Goal: Task Accomplishment & Management: Complete application form

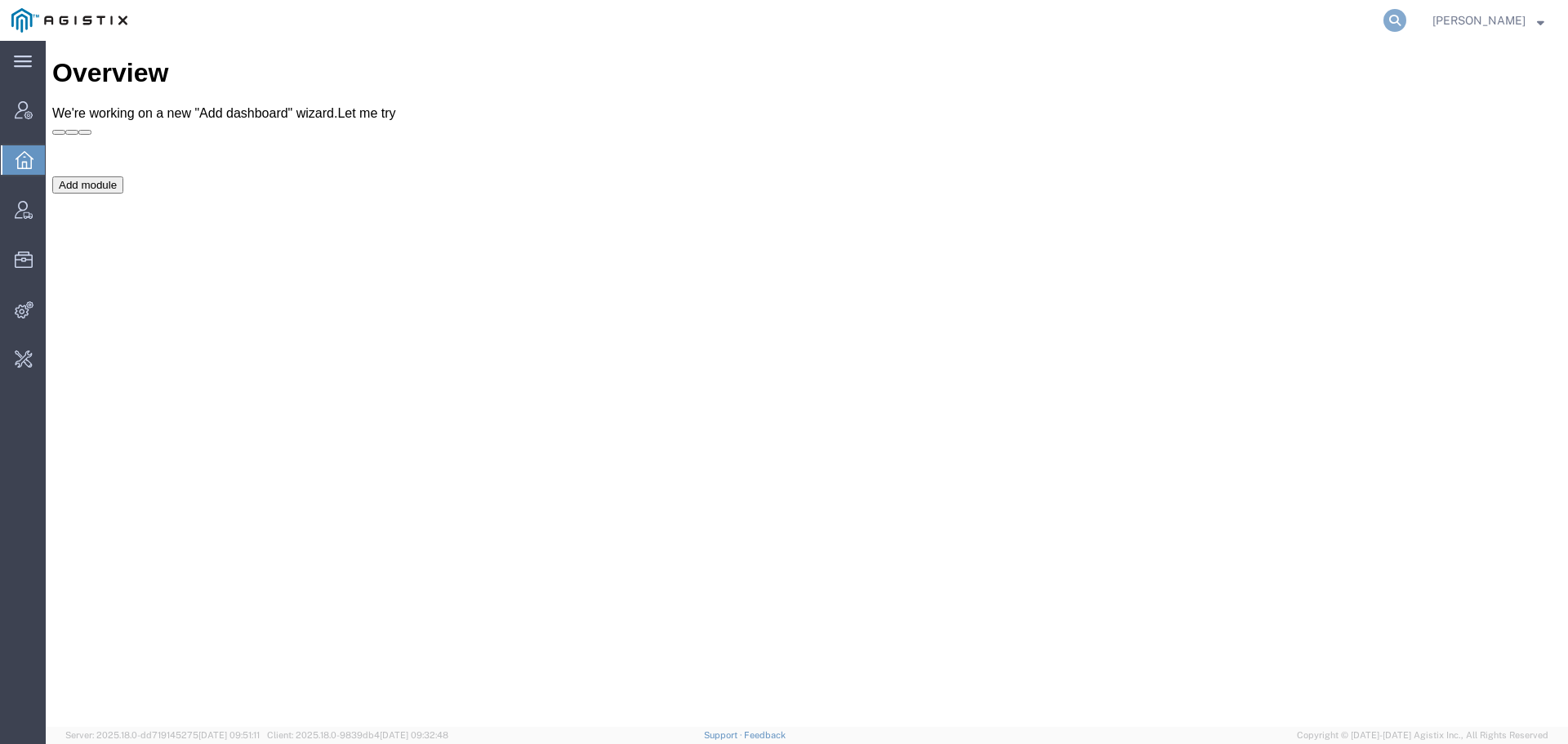
click at [1407, 21] on icon at bounding box center [1395, 20] width 23 height 23
type input "offline@synopsys"
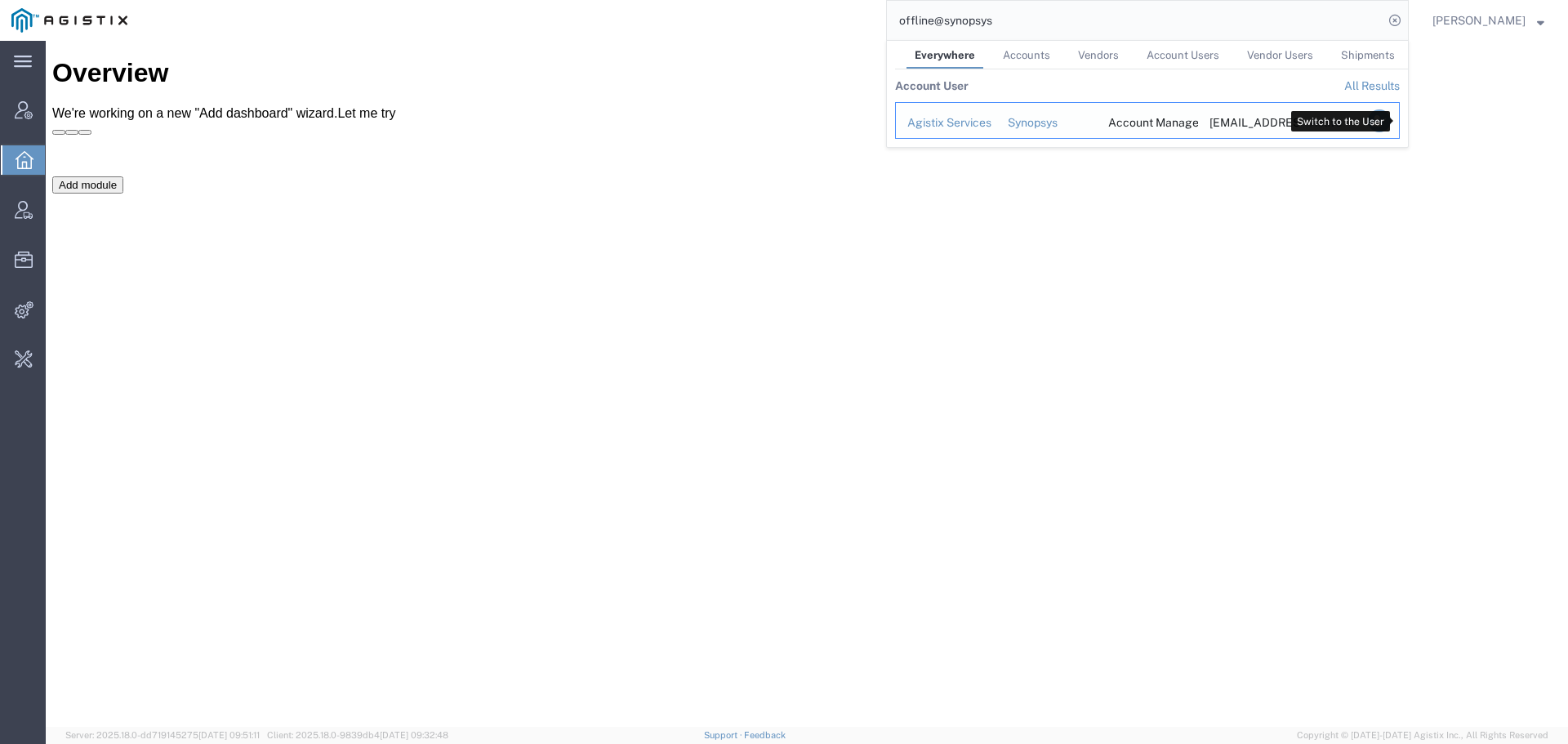
click at [1391, 117] on icon "Search Results" at bounding box center [1379, 120] width 23 height 23
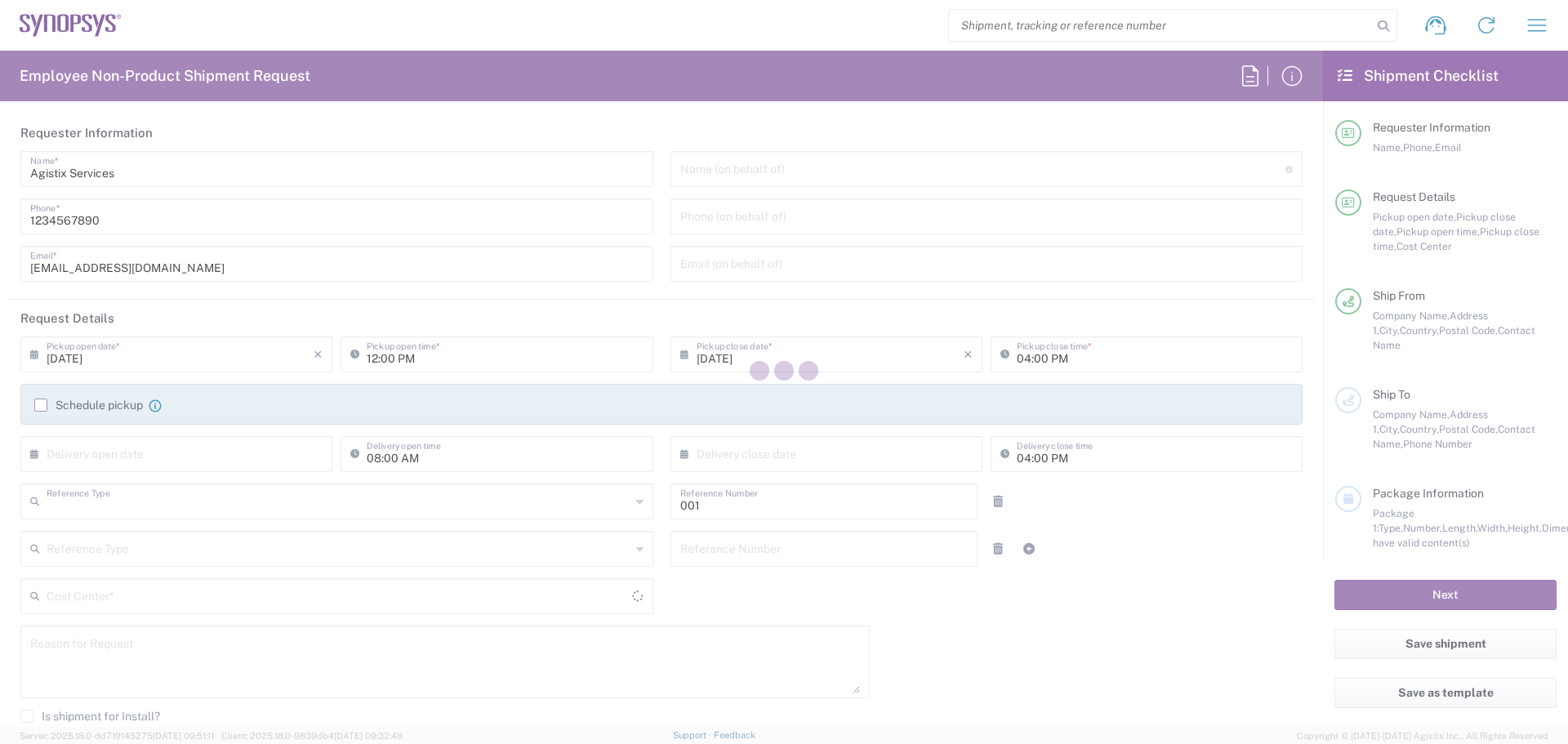
type input "Department"
type input "Transportation 001"
type input "[GEOGRAPHIC_DATA]"
type input "Delivered at Place"
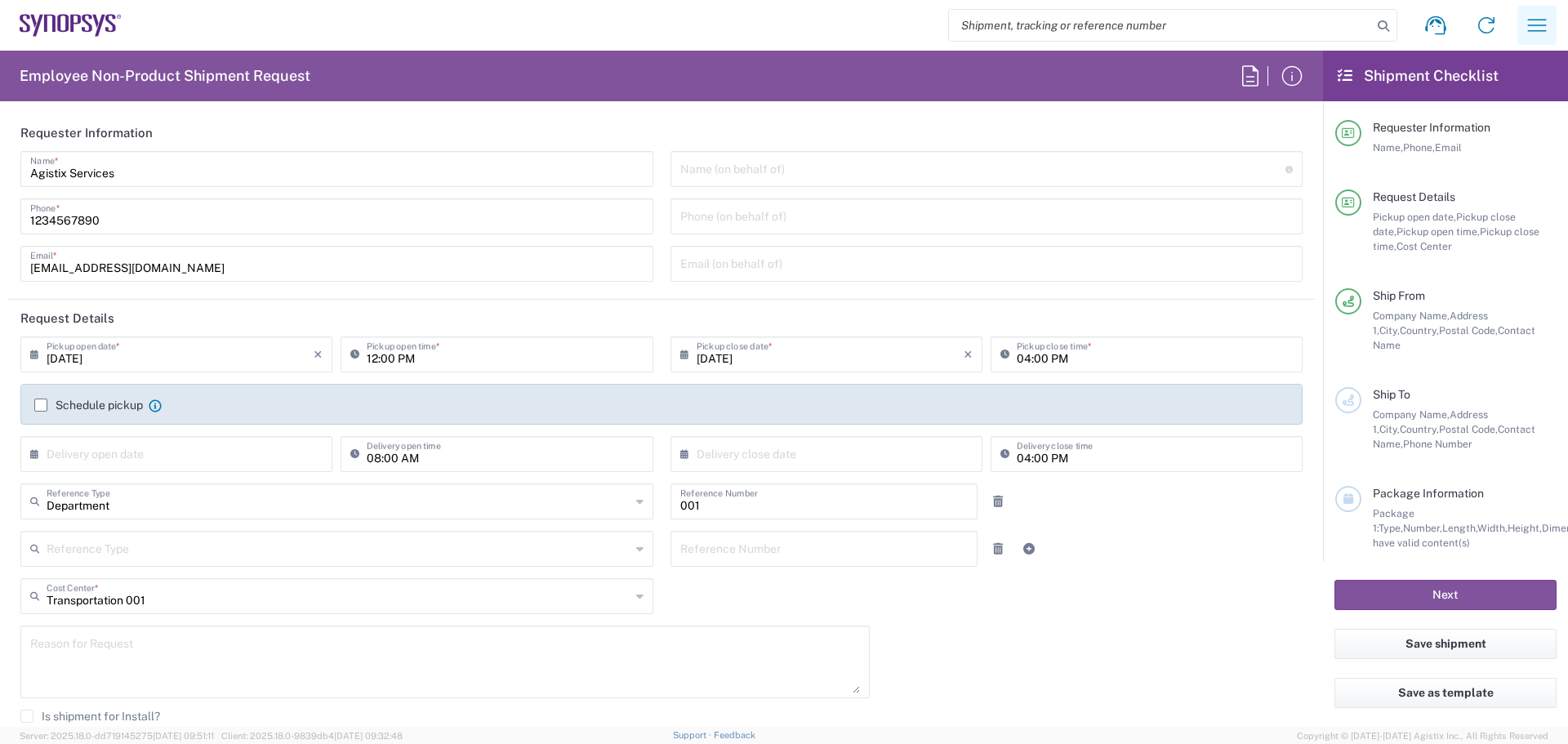
click at [1530, 29] on icon "button" at bounding box center [1536, 25] width 26 height 26
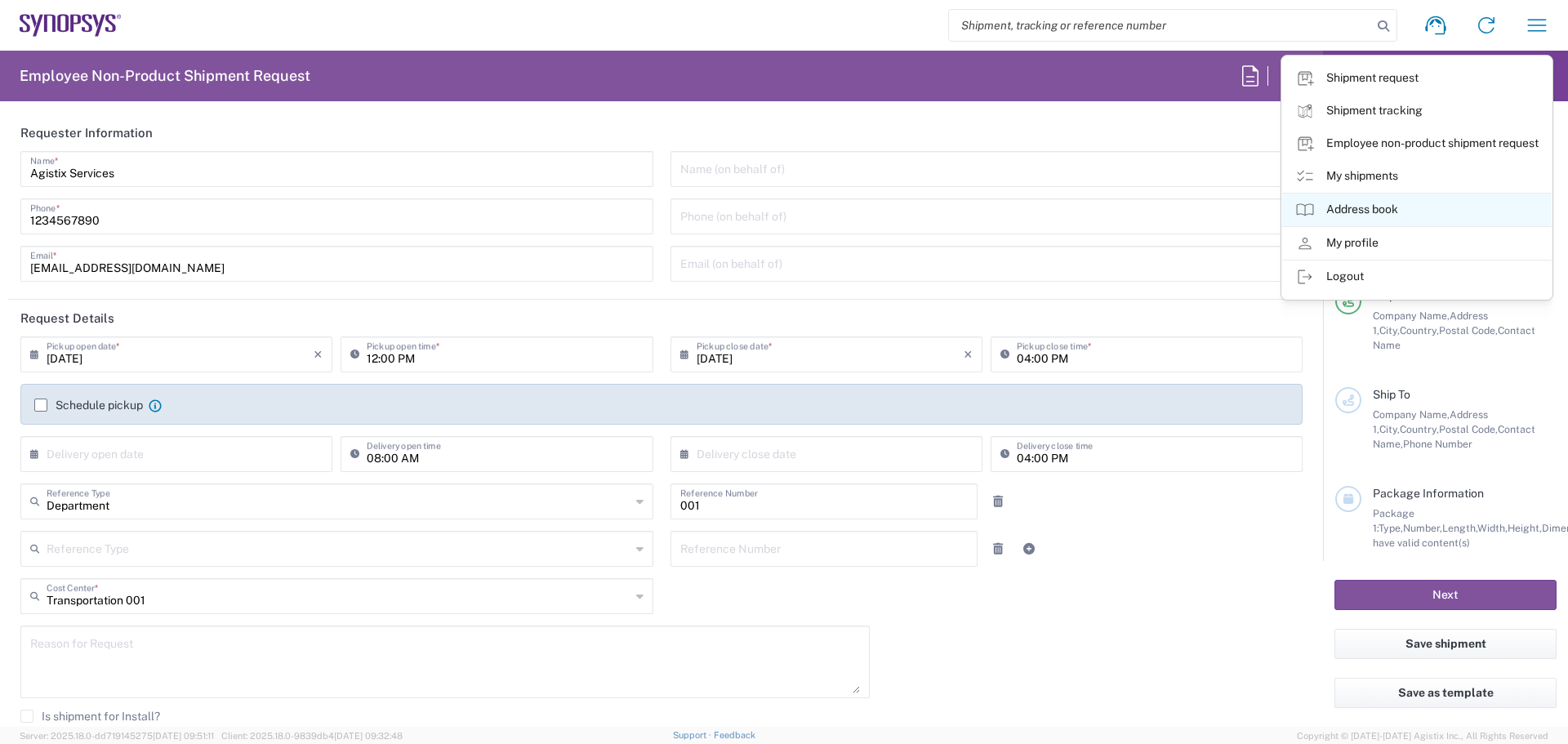
type input "Wissous/Rungis FR65"
click at [1393, 182] on link "My shipments" at bounding box center [1416, 176] width 270 height 32
